Goal: Task Accomplishment & Management: Manage account settings

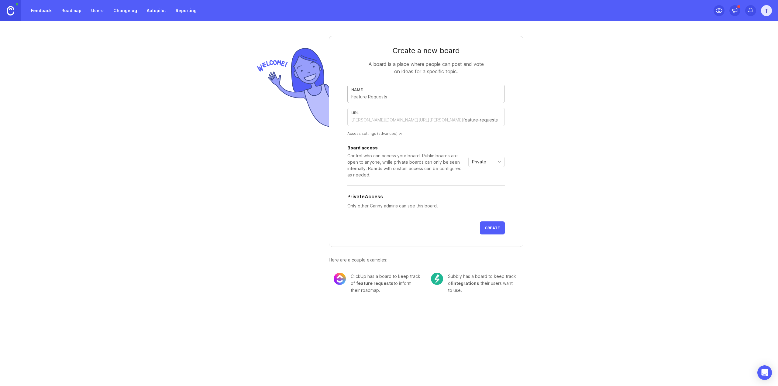
click at [389, 99] on input "text" at bounding box center [425, 97] width 149 height 7
type input "D"
type input "d"
type input "De"
type input "de"
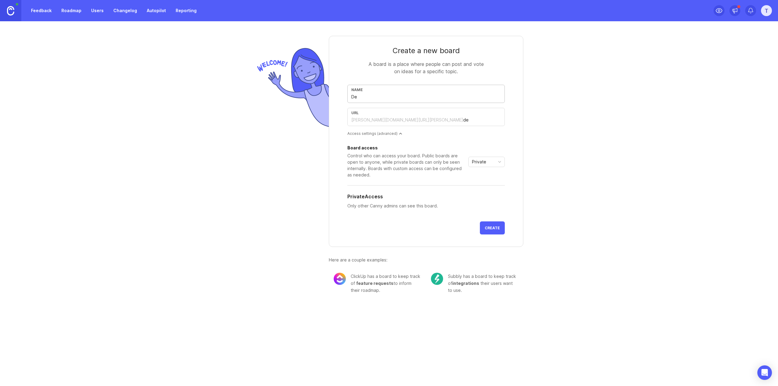
type input "Des"
type input "des"
type input "Desi"
type input "desi"
type input "Desig"
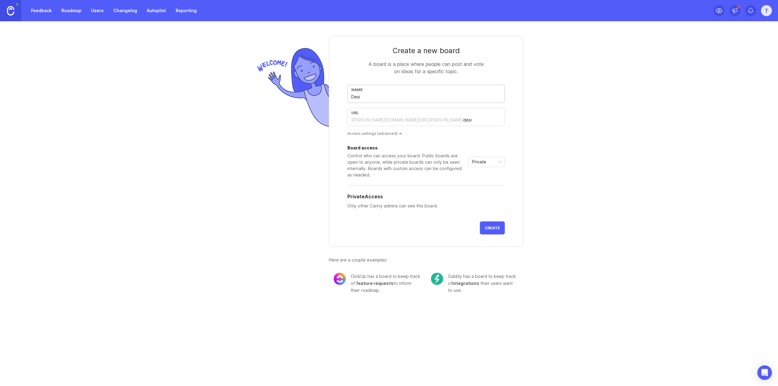
type input "desig"
type input "Design"
type input "design"
type input "Design C"
type input "design-c"
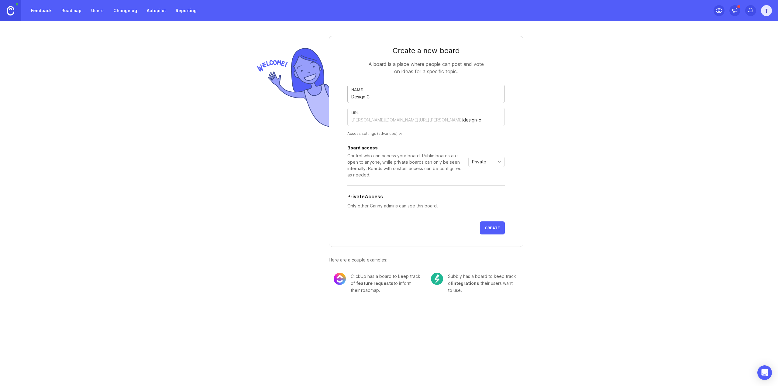
type input "Design Ch"
type input "design-ch"
type input "Design Cha"
type input "design-cha"
type input "Design [PERSON_NAME]"
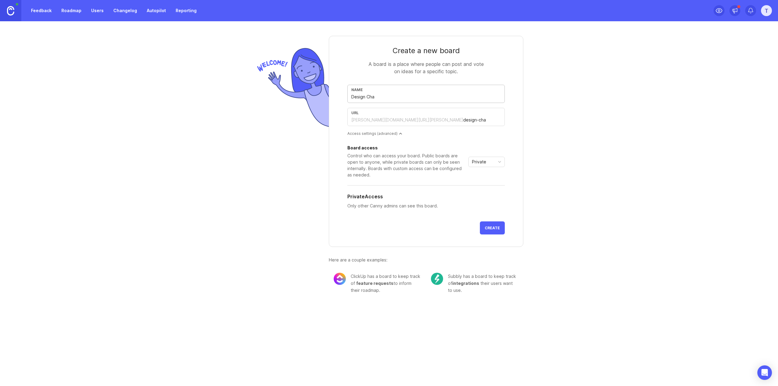
type input "design-[PERSON_NAME]"
type input "Design [PERSON_NAME]"
type input "design-[PERSON_NAME]"
type input "Design Change"
type input "design-change"
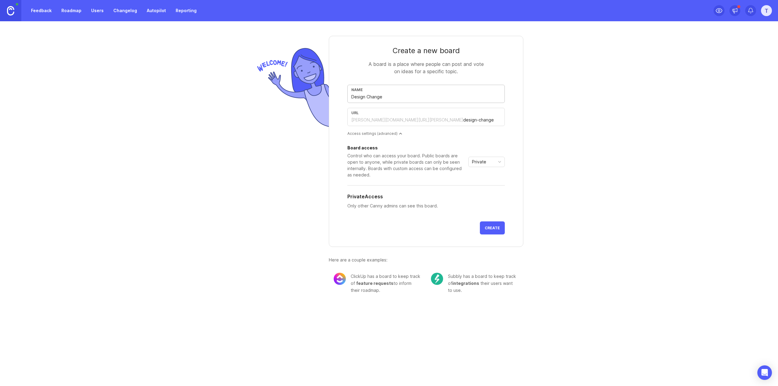
type input "Design Changes"
type input "design-changes"
type input "Design Changes"
click at [497, 162] on icon "toggle icon" at bounding box center [499, 161] width 10 height 5
click at [596, 161] on div "Create a new board A board is a place where people can post and vote on ideas f…" at bounding box center [389, 162] width 778 height 282
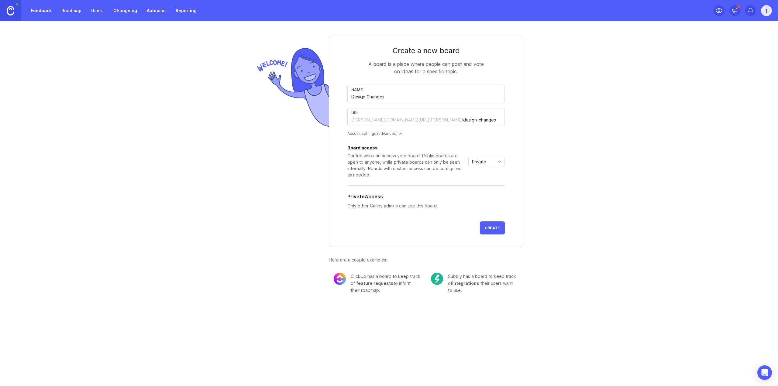
click at [496, 229] on span "Create" at bounding box center [491, 228] width 15 height 5
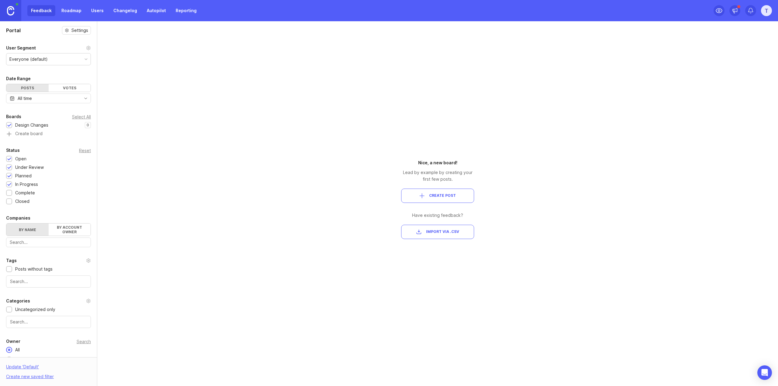
click at [60, 58] on div "Everyone (default)" at bounding box center [48, 59] width 84 height 12
click at [87, 46] on div "User Segment Everyone (default)" at bounding box center [48, 54] width 97 height 21
click at [87, 46] on icon at bounding box center [89, 48] width 4 height 4
click at [238, 136] on div "Portal Settings User Segment Everyone (default) Date Range Posts Votes All time…" at bounding box center [389, 203] width 778 height 365
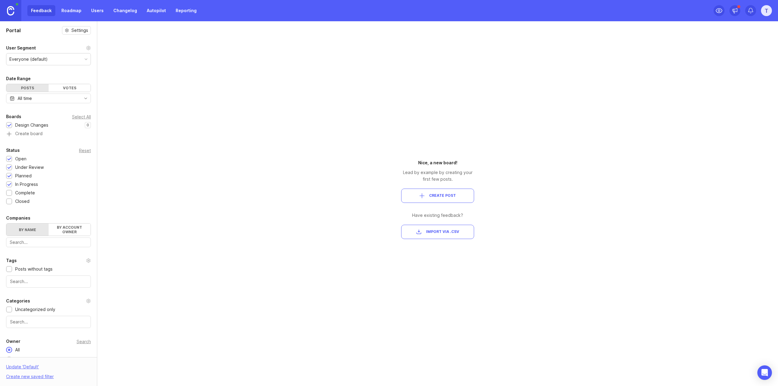
click at [93, 11] on link "Users" at bounding box center [97, 10] width 20 height 11
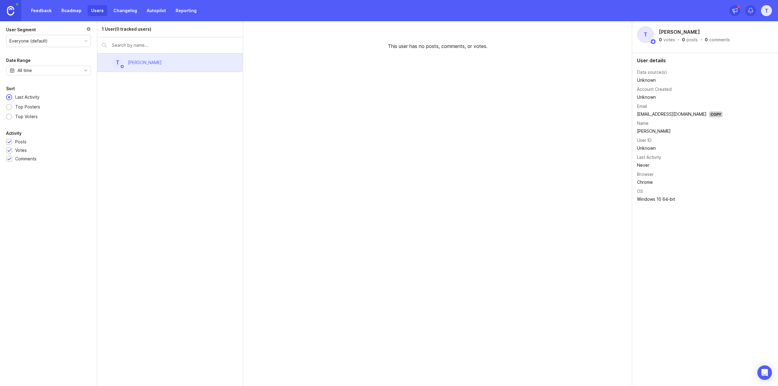
drag, startPoint x: 138, startPoint y: 41, endPoint x: 131, endPoint y: 53, distance: 13.8
drag, startPoint x: 131, startPoint y: 53, endPoint x: 130, endPoint y: 40, distance: 12.2
click at [130, 40] on div at bounding box center [169, 45] width 145 height 16
click at [66, 39] on div "Everyone (default)" at bounding box center [48, 41] width 84 height 12
click at [65, 39] on div "Everyone (default)" at bounding box center [48, 41] width 84 height 12
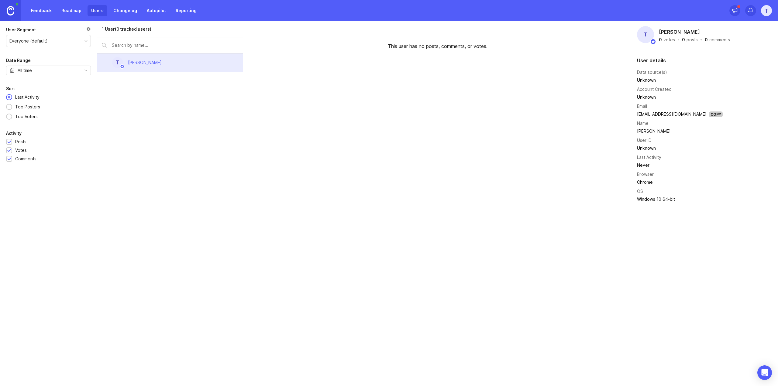
click at [88, 28] on div at bounding box center [88, 29] width 5 height 7
click at [606, 121] on div "This user has no posts, comments, or votes." at bounding box center [437, 203] width 389 height 365
click at [32, 12] on link "Feedback" at bounding box center [41, 10] width 28 height 11
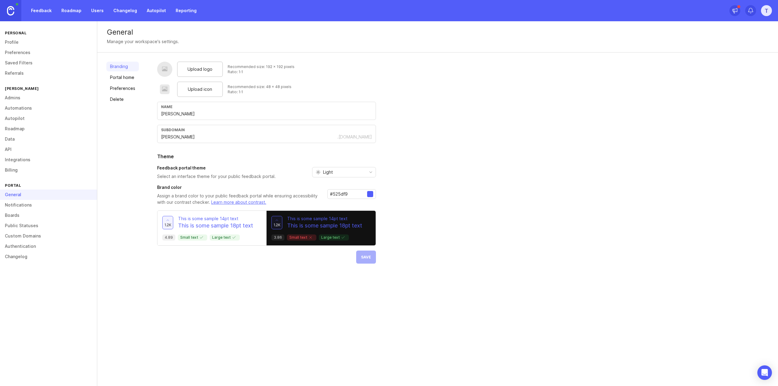
click at [228, 326] on div "General Manage your workspace's settings. Branding Portal home Preferences Dele…" at bounding box center [437, 203] width 680 height 365
click at [19, 101] on link "Admins" at bounding box center [48, 98] width 97 height 10
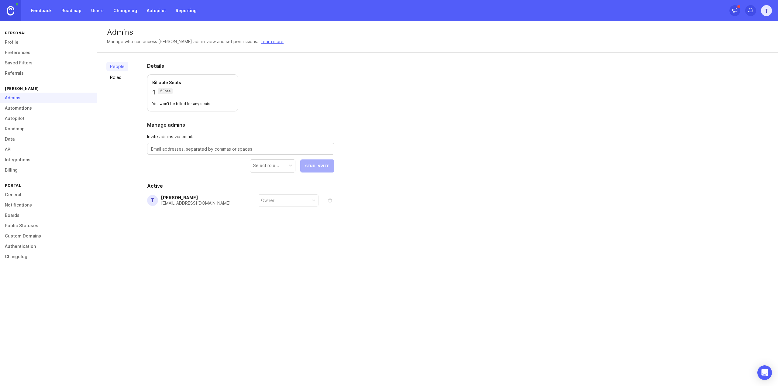
click at [16, 108] on link "Automations" at bounding box center [48, 108] width 97 height 10
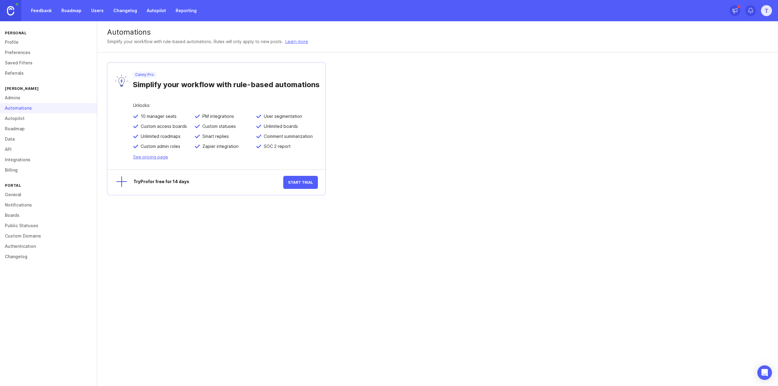
click at [13, 138] on link "Data" at bounding box center [48, 139] width 97 height 10
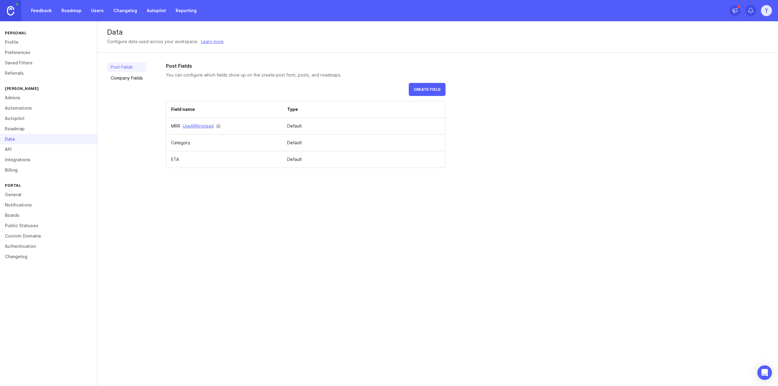
click at [13, 43] on link "Profile" at bounding box center [48, 42] width 97 height 10
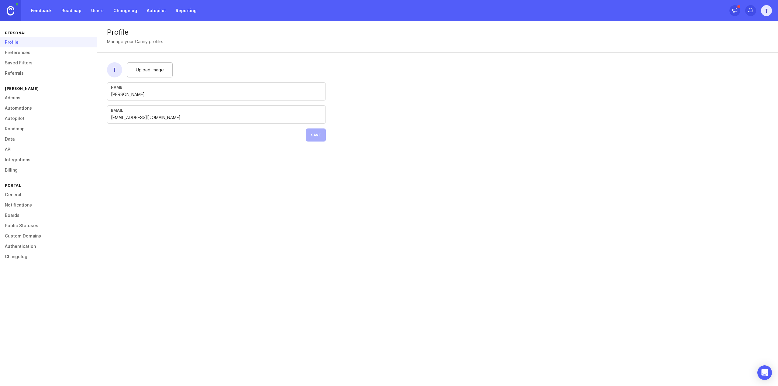
click at [27, 50] on link "Preferences" at bounding box center [48, 52] width 97 height 10
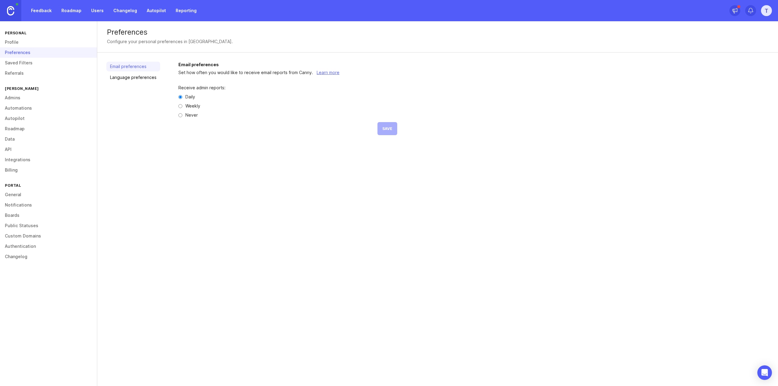
click at [223, 221] on div "Preferences Configure your personal preferences in [GEOGRAPHIC_DATA]. Email pre…" at bounding box center [437, 203] width 680 height 365
click at [41, 10] on link "Feedback" at bounding box center [41, 10] width 28 height 11
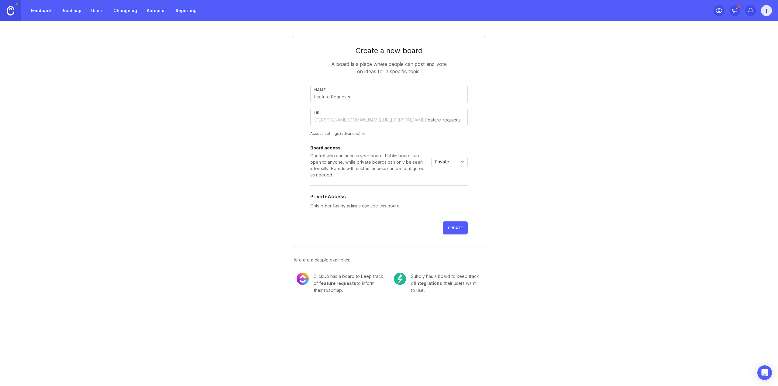
drag, startPoint x: 215, startPoint y: 93, endPoint x: 125, endPoint y: 57, distance: 97.0
click at [213, 92] on div "Create a new board A board is a place where people can post and vote on ideas f…" at bounding box center [389, 162] width 778 height 282
click at [42, 10] on link "Feedback" at bounding box center [41, 10] width 28 height 11
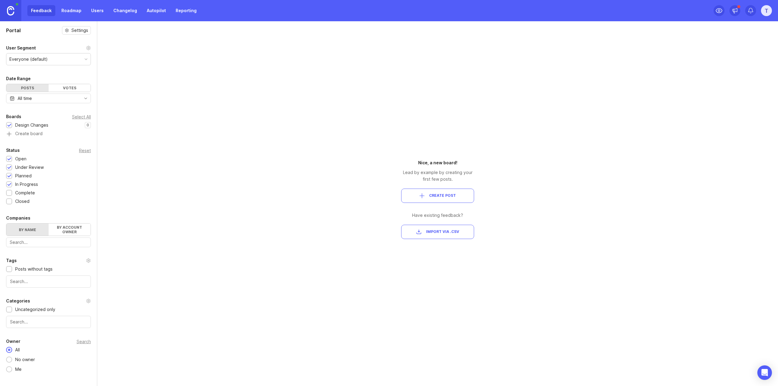
click at [345, 295] on div "Portal Settings User Segment Everyone (default) Date Range Posts Votes All time…" at bounding box center [389, 203] width 778 height 365
click at [334, 190] on div "Portal Settings User Segment Everyone (default) Date Range Posts Votes All time…" at bounding box center [389, 203] width 778 height 365
click at [186, 9] on link "Reporting" at bounding box center [186, 10] width 28 height 11
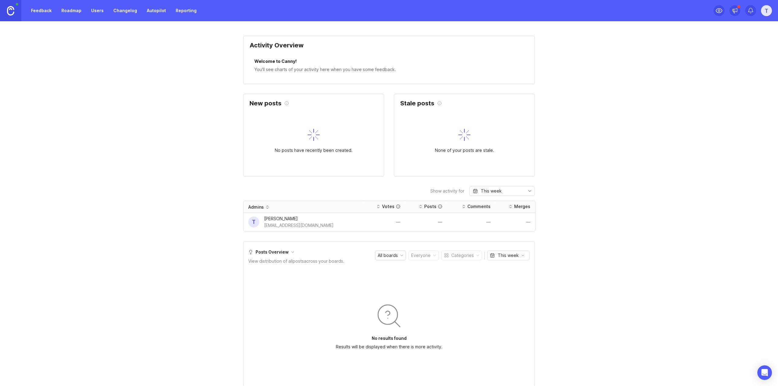
click at [48, 10] on link "Feedback" at bounding box center [41, 10] width 28 height 11
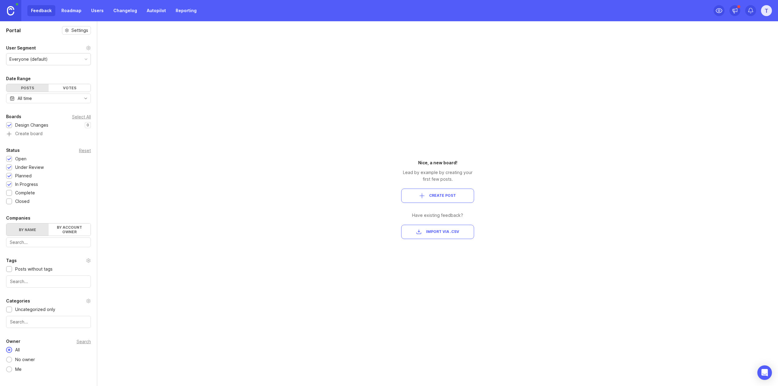
click at [178, 10] on link "Reporting" at bounding box center [186, 10] width 28 height 11
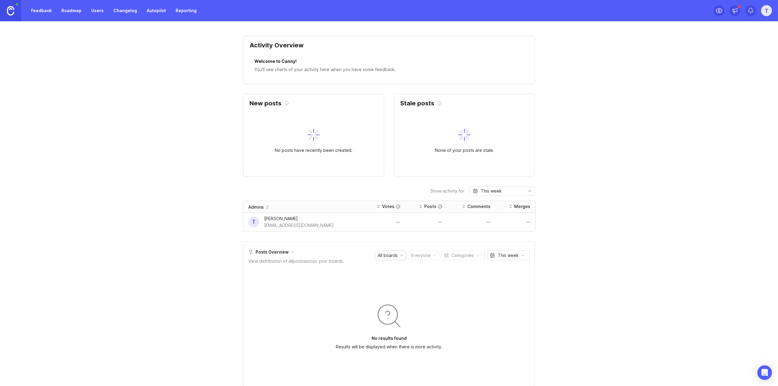
click at [11, 11] on img at bounding box center [10, 10] width 7 height 9
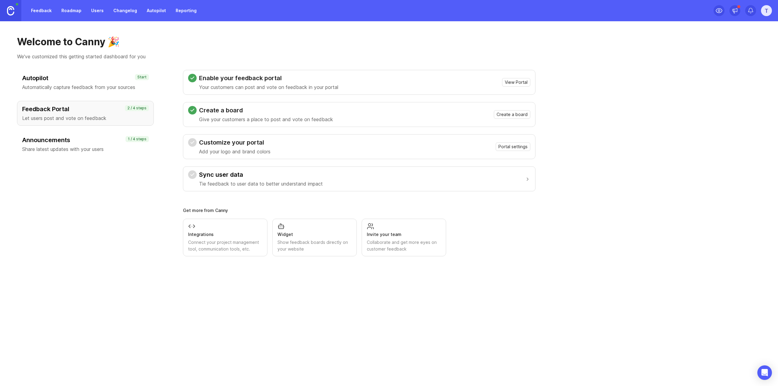
click at [34, 9] on link "Feedback" at bounding box center [41, 10] width 28 height 11
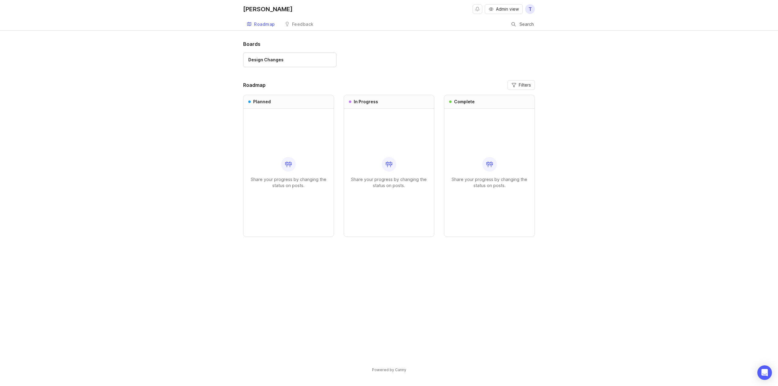
click at [275, 62] on div "Design Changes" at bounding box center [265, 59] width 35 height 7
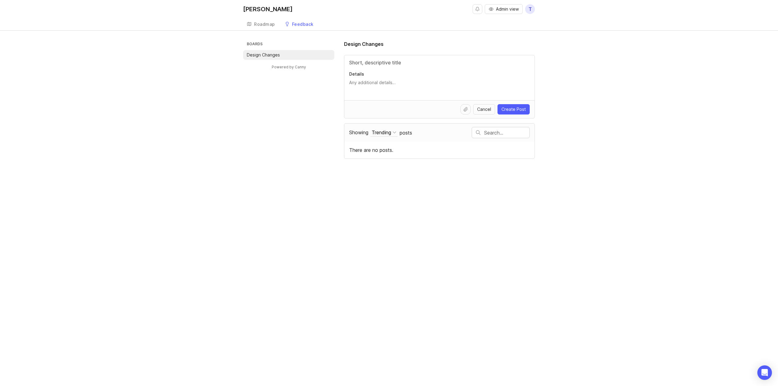
click at [281, 178] on div "[PERSON_NAME] Admin view T Create Roadmap Feedback Design Changes Boards Design…" at bounding box center [389, 193] width 778 height 386
click at [264, 23] on div "Roadmap" at bounding box center [264, 24] width 21 height 4
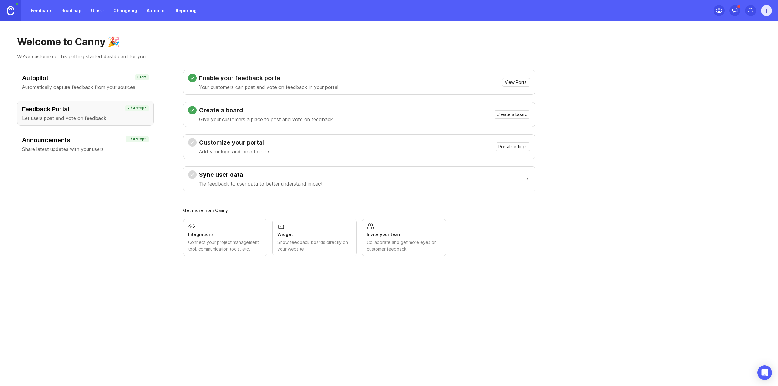
click at [766, 10] on div "T" at bounding box center [766, 10] width 11 height 11
click at [133, 22] on div "Welcome to Canny 🎉 We've customized this getting started dashboard for you Auto…" at bounding box center [389, 203] width 778 height 365
click at [74, 13] on link "Roadmap" at bounding box center [71, 10] width 27 height 11
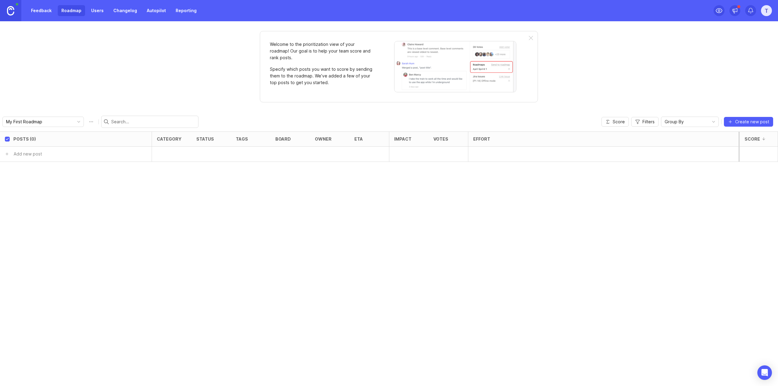
click at [103, 11] on link "Users" at bounding box center [97, 10] width 20 height 11
